Goal: Task Accomplishment & Management: Use online tool/utility

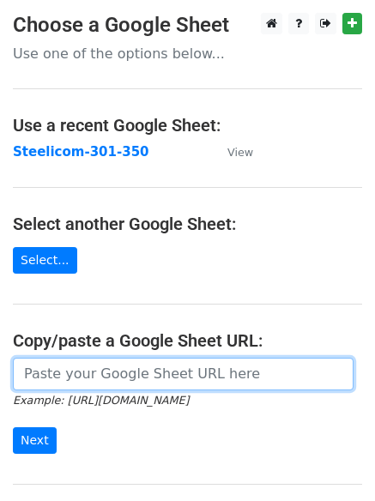
click at [90, 371] on input "url" at bounding box center [183, 374] width 340 height 33
paste input "[URL][DOMAIN_NAME]"
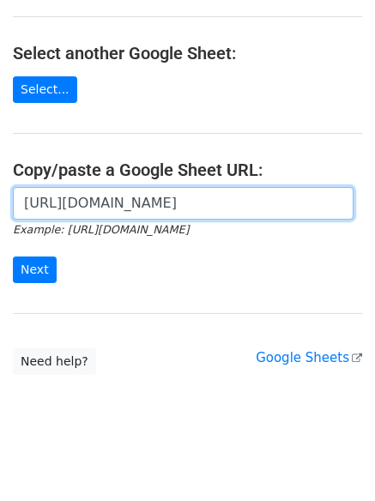
scroll to position [171, 0]
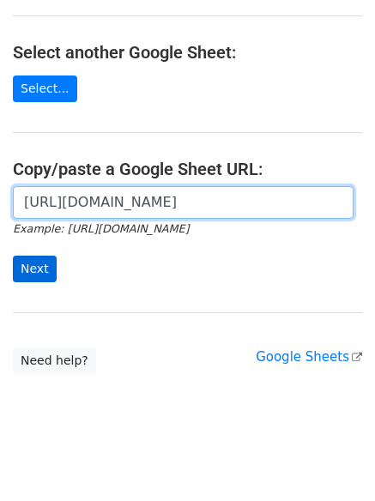
type input "[URL][DOMAIN_NAME]"
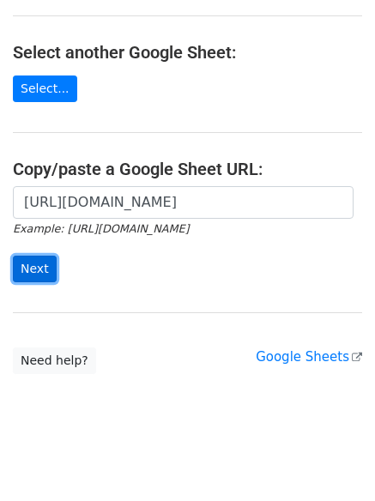
click at [43, 265] on input "Next" at bounding box center [35, 269] width 44 height 27
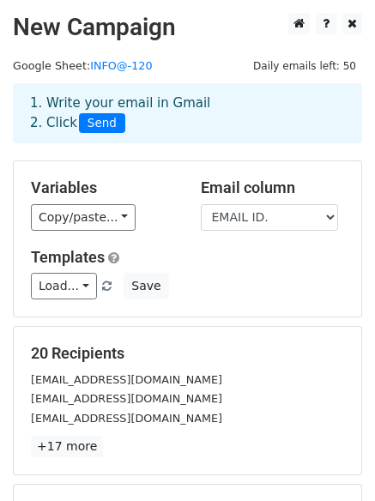
scroll to position [233, 0]
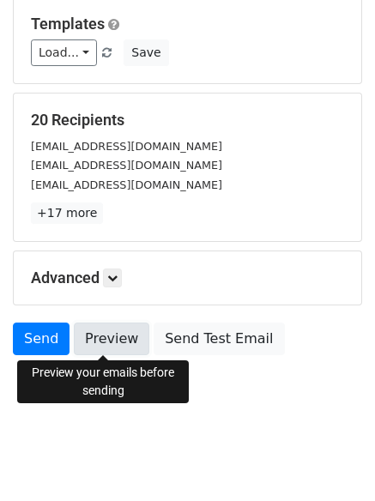
click at [100, 343] on link "Preview" at bounding box center [111, 338] width 75 height 33
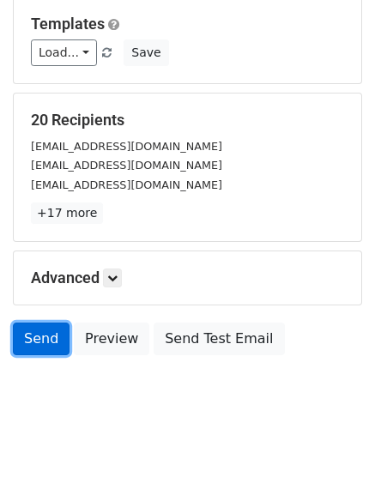
click at [47, 334] on link "Send" at bounding box center [41, 338] width 57 height 33
